Goal: Task Accomplishment & Management: Complete application form

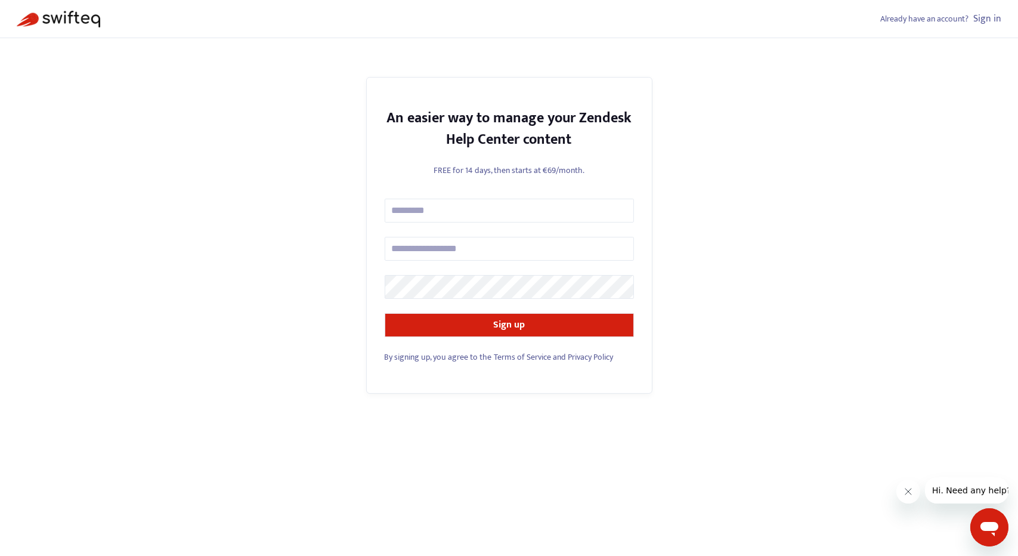
click at [280, 341] on div "Already have an account? Sign in An easier way to manage your Zendesk Help Cent…" at bounding box center [509, 278] width 1018 height 556
